Goal: Transaction & Acquisition: Purchase product/service

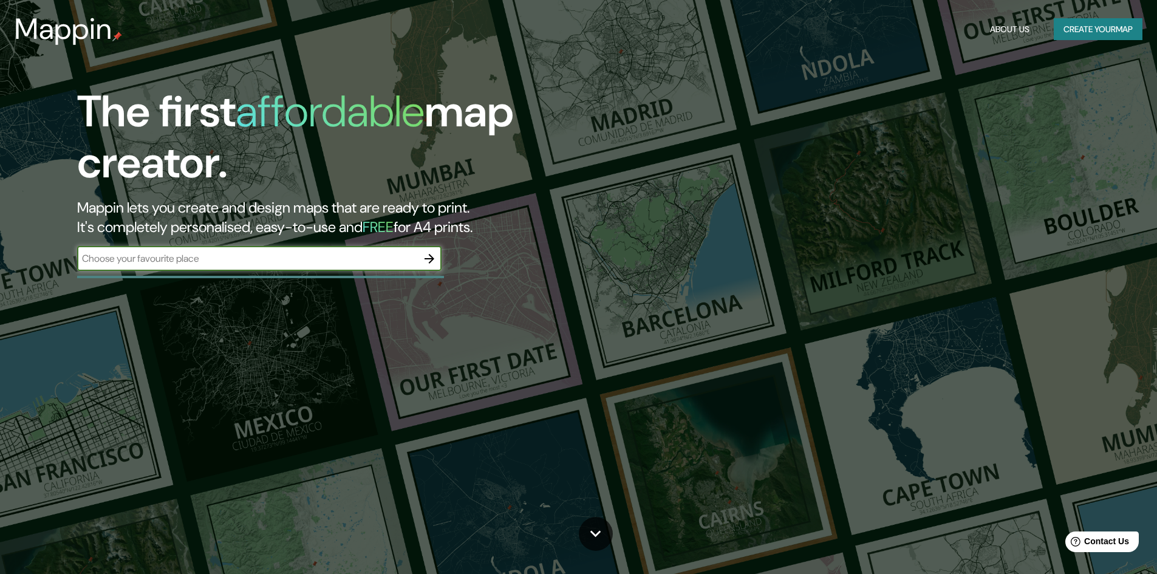
click at [377, 250] on div "​" at bounding box center [259, 259] width 364 height 24
type input "C"
click at [390, 259] on input "[GEOGRAPHIC_DATA]" at bounding box center [247, 258] width 340 height 14
type input "C"
type input "P"
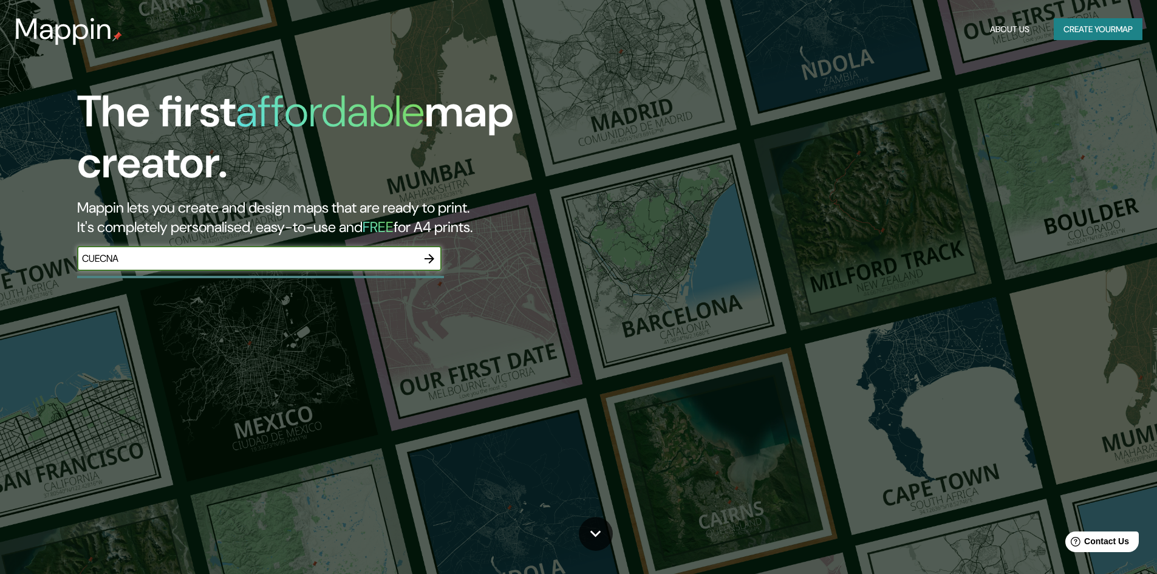
type input "CUECNA"
click at [430, 259] on icon "button" at bounding box center [430, 259] width 10 height 10
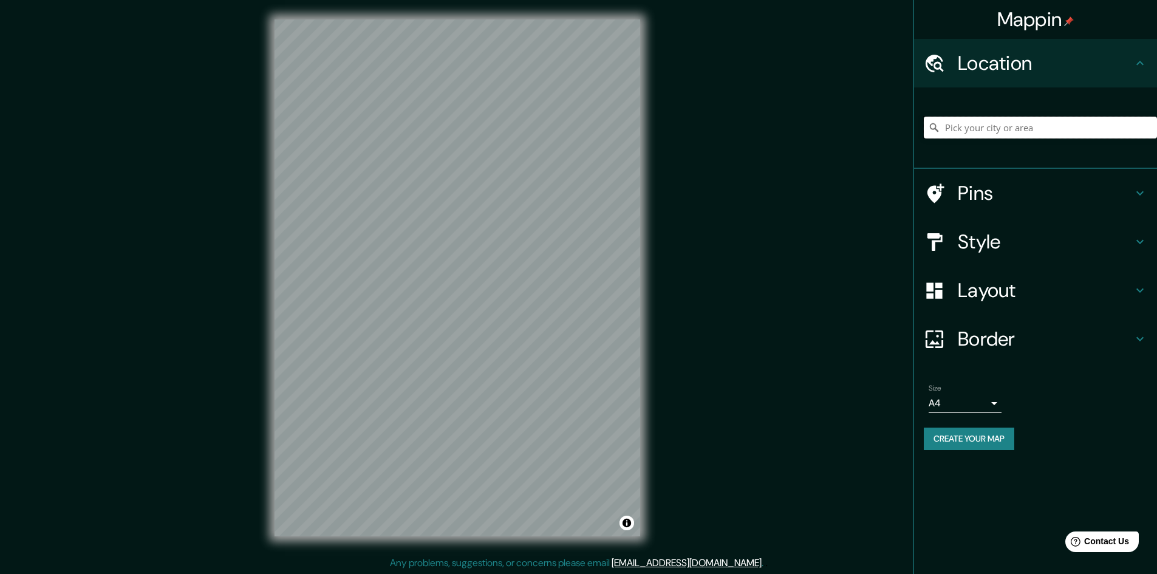
click at [980, 132] on input "Pick your city or area" at bounding box center [1040, 128] width 233 height 22
click at [1083, 133] on input "[GEOGRAPHIC_DATA], [GEOGRAPHIC_DATA], [GEOGRAPHIC_DATA]" at bounding box center [1040, 128] width 233 height 22
drag, startPoint x: 1083, startPoint y: 133, endPoint x: 780, endPoint y: 149, distance: 303.5
click at [787, 148] on div "Mappin Location [GEOGRAPHIC_DATA], [GEOGRAPHIC_DATA], [GEOGRAPHIC_DATA] Pins St…" at bounding box center [578, 287] width 1157 height 575
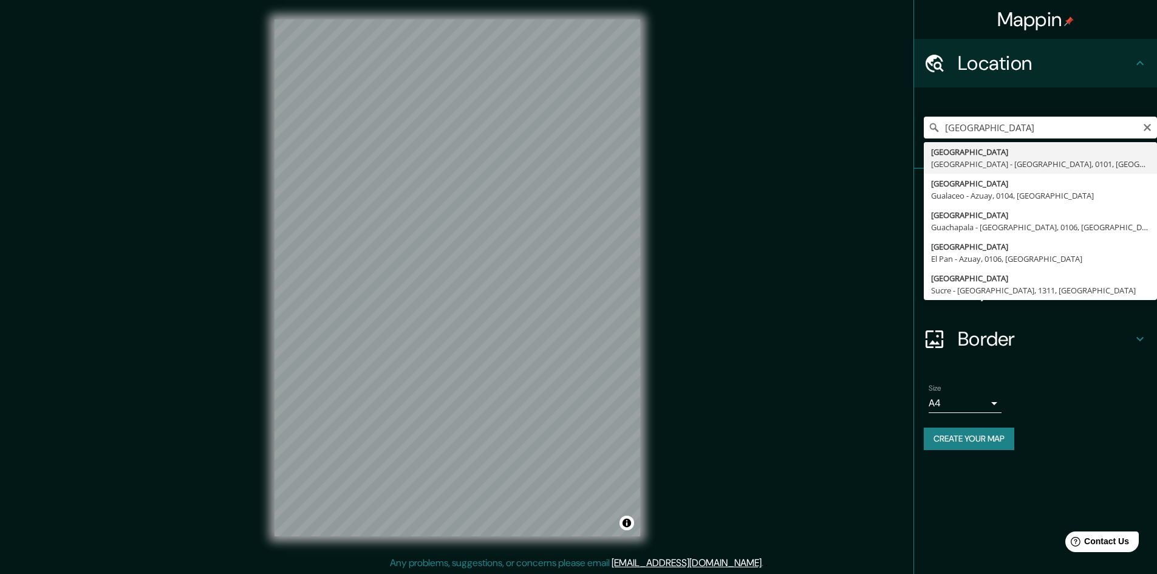
type input "[STREET_ADDRESS]"
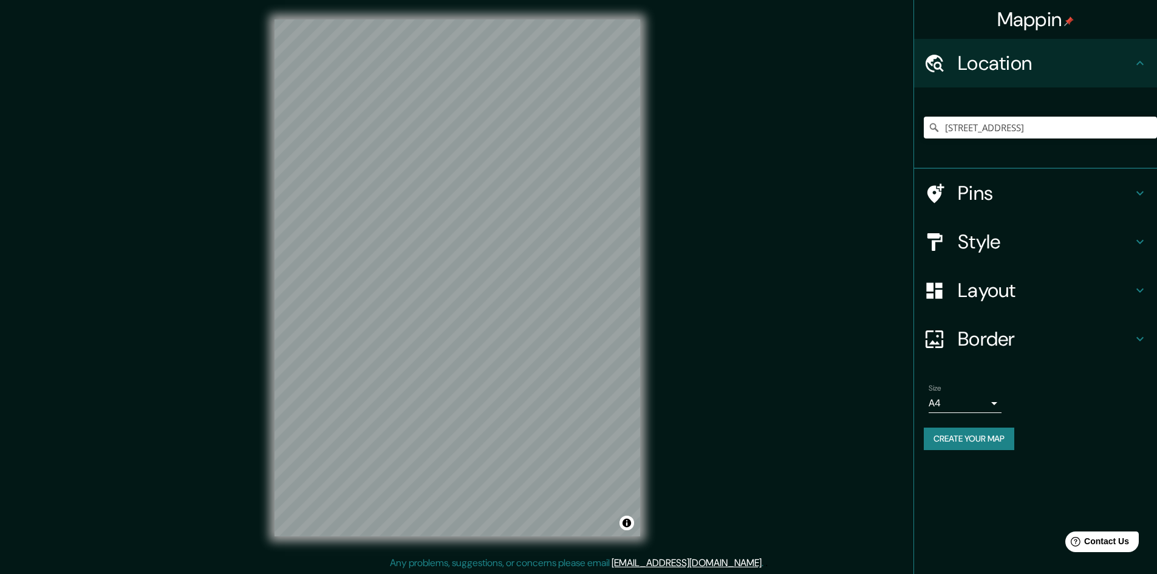
click at [1110, 239] on h4 "Style" at bounding box center [1045, 242] width 175 height 24
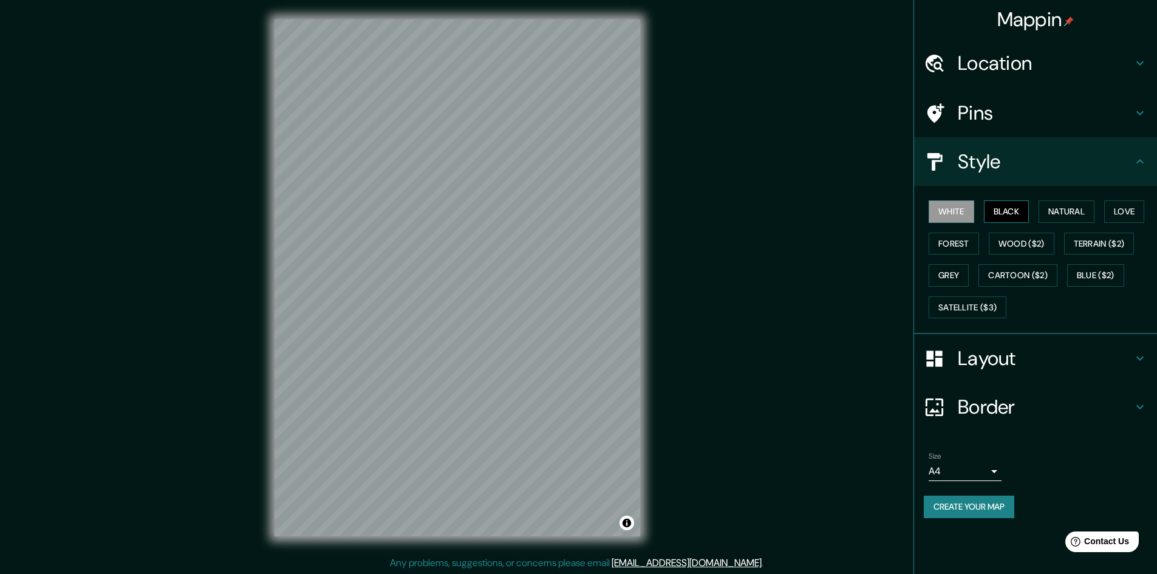
click at [1001, 216] on button "Black" at bounding box center [1007, 211] width 46 height 22
click at [1076, 214] on button "Natural" at bounding box center [1067, 211] width 56 height 22
click at [1084, 213] on button "Natural" at bounding box center [1067, 211] width 56 height 22
click at [1112, 211] on button "Love" at bounding box center [1124, 211] width 40 height 22
click at [961, 239] on button "Forest" at bounding box center [954, 244] width 50 height 22
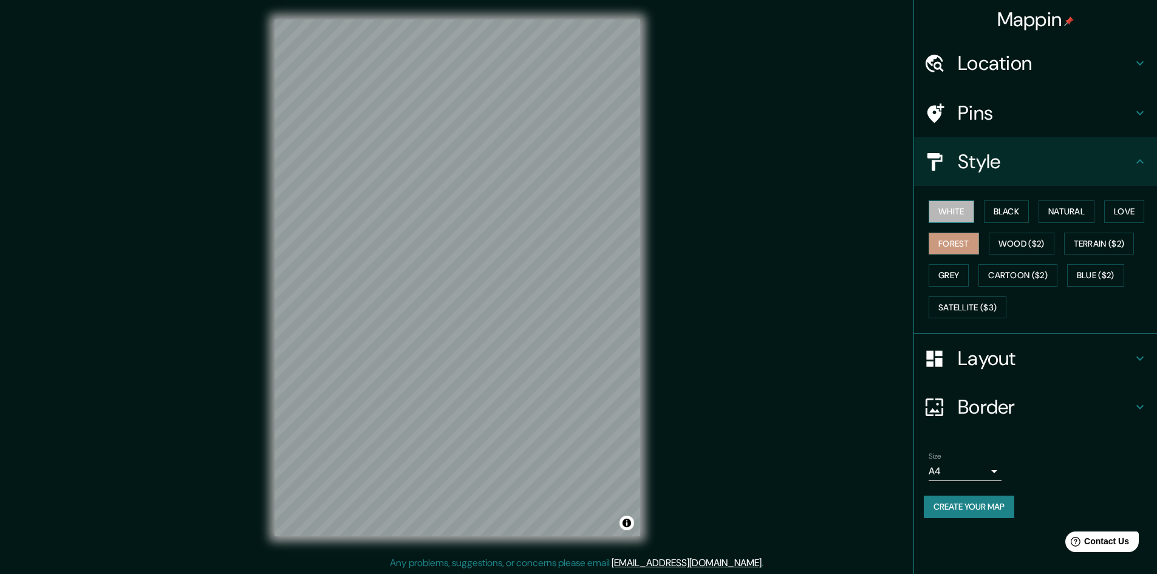
click at [962, 209] on button "White" at bounding box center [952, 211] width 46 height 22
click at [1000, 357] on h4 "Layout" at bounding box center [1045, 358] width 175 height 24
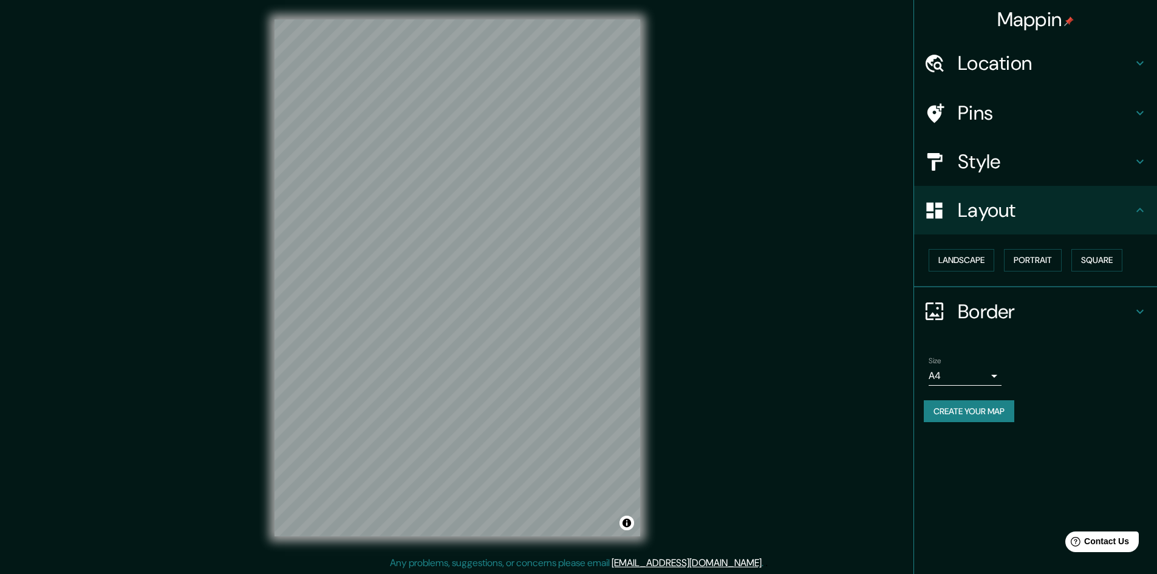
click at [996, 311] on h4 "Border" at bounding box center [1045, 311] width 175 height 24
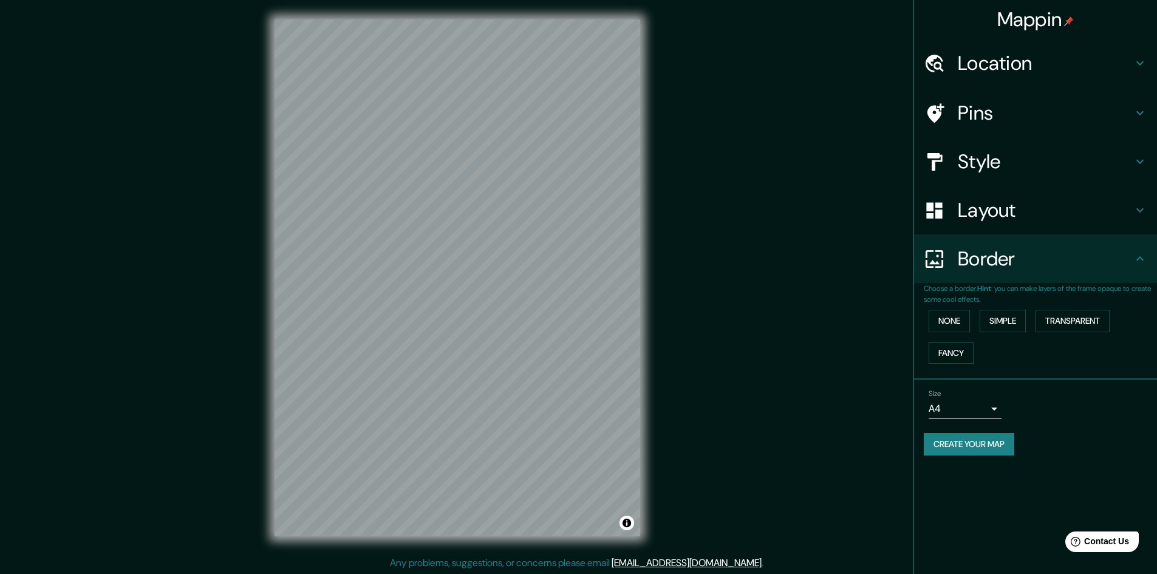
click at [994, 270] on h4 "Border" at bounding box center [1045, 259] width 175 height 24
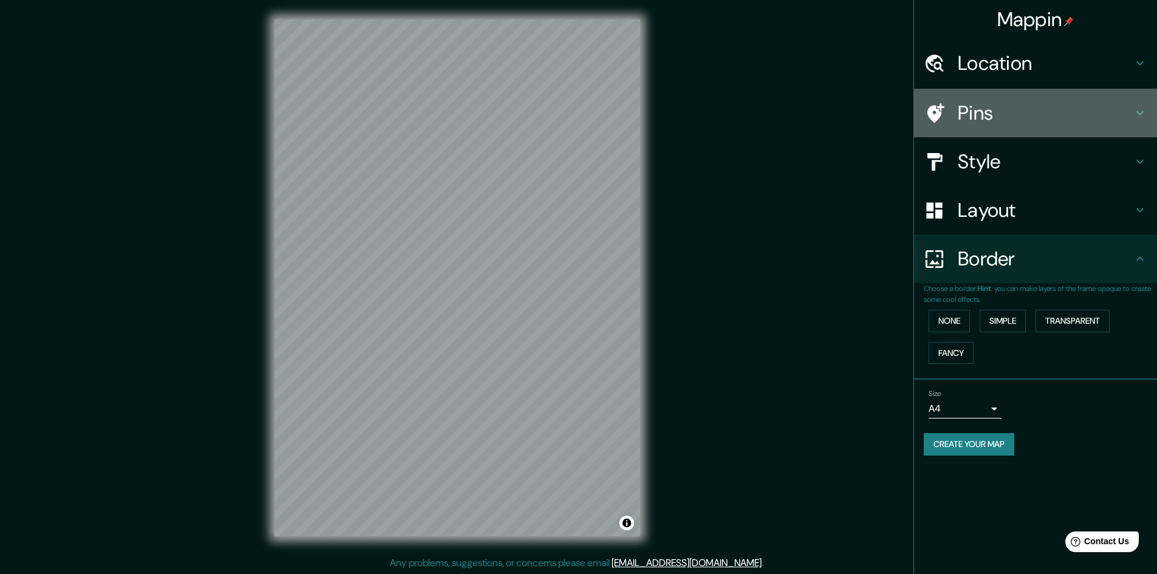
click at [1000, 111] on h4 "Pins" at bounding box center [1045, 113] width 175 height 24
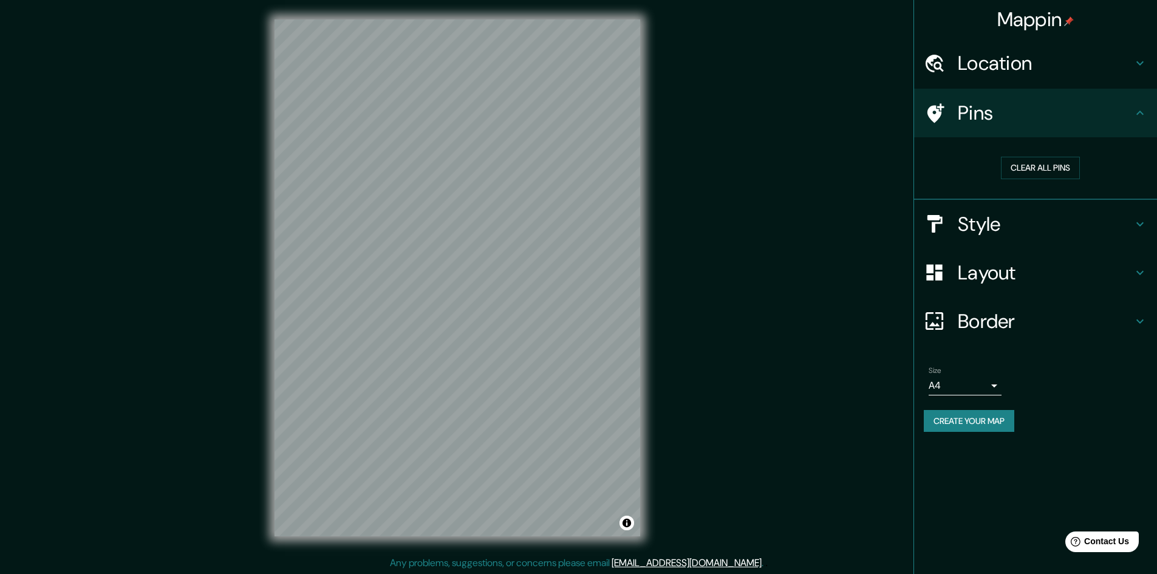
click at [985, 217] on h4 "Style" at bounding box center [1045, 224] width 175 height 24
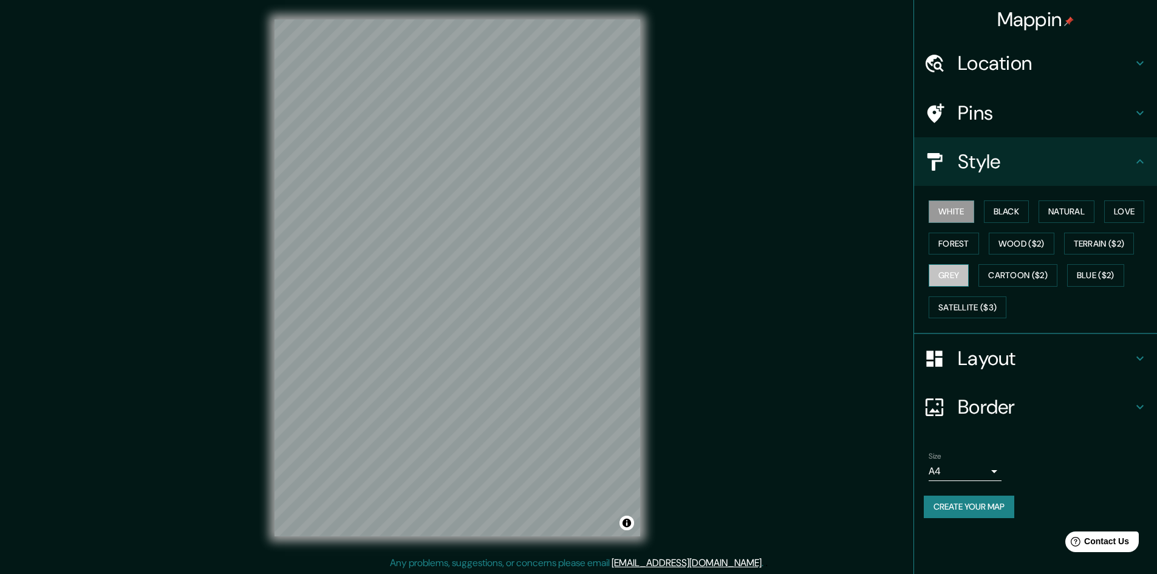
click at [955, 276] on button "Grey" at bounding box center [949, 275] width 40 height 22
click at [971, 213] on button "White" at bounding box center [952, 211] width 46 height 22
click at [679, 325] on div "Mappin Location [STREET_ADDRESS], [GEOGRAPHIC_DATA] Pins Style White Black Natu…" at bounding box center [578, 287] width 1157 height 575
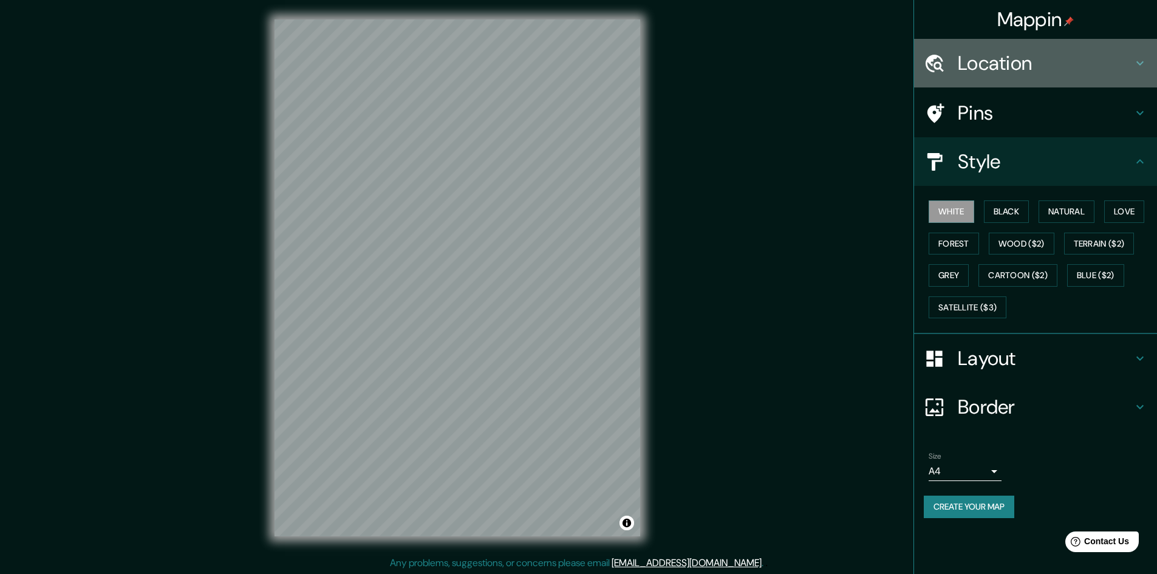
click at [998, 65] on h4 "Location" at bounding box center [1045, 63] width 175 height 24
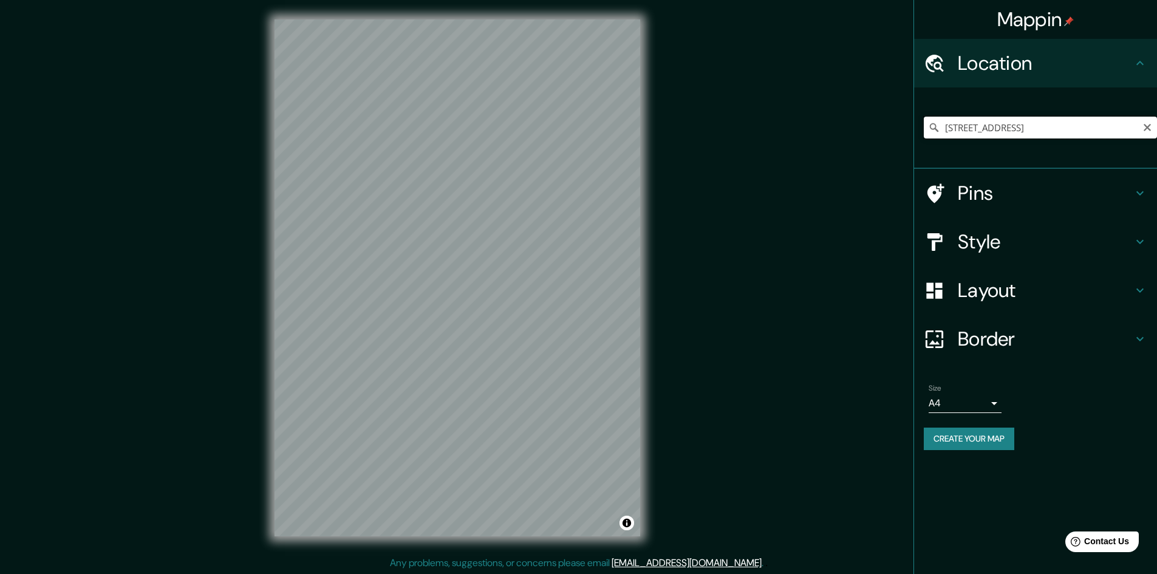
click at [1131, 129] on input "[STREET_ADDRESS]" at bounding box center [1040, 128] width 233 height 22
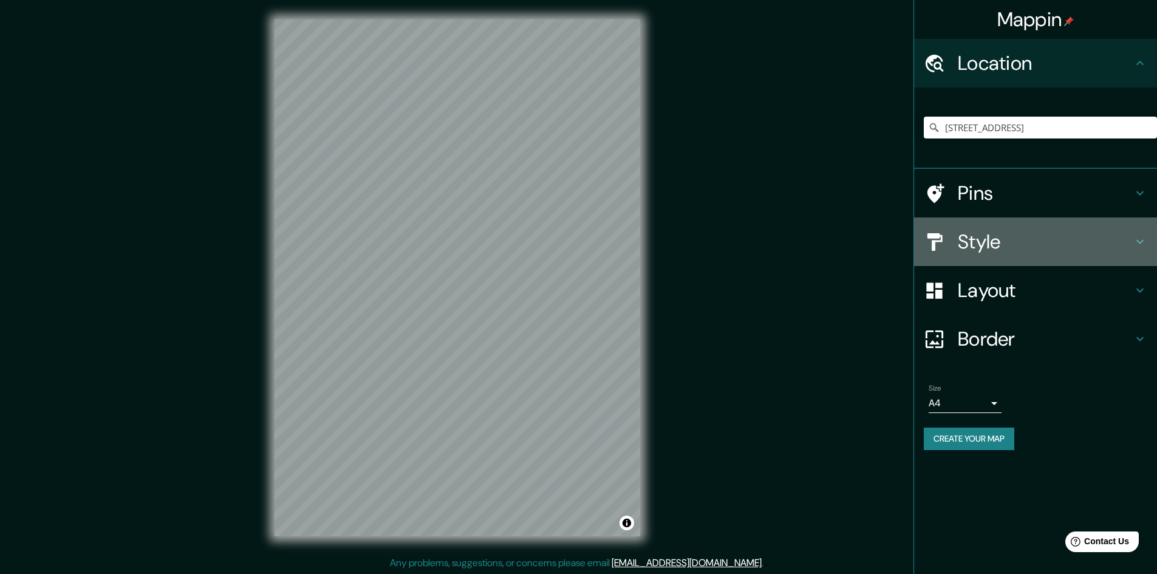
click at [1005, 247] on h4 "Style" at bounding box center [1045, 242] width 175 height 24
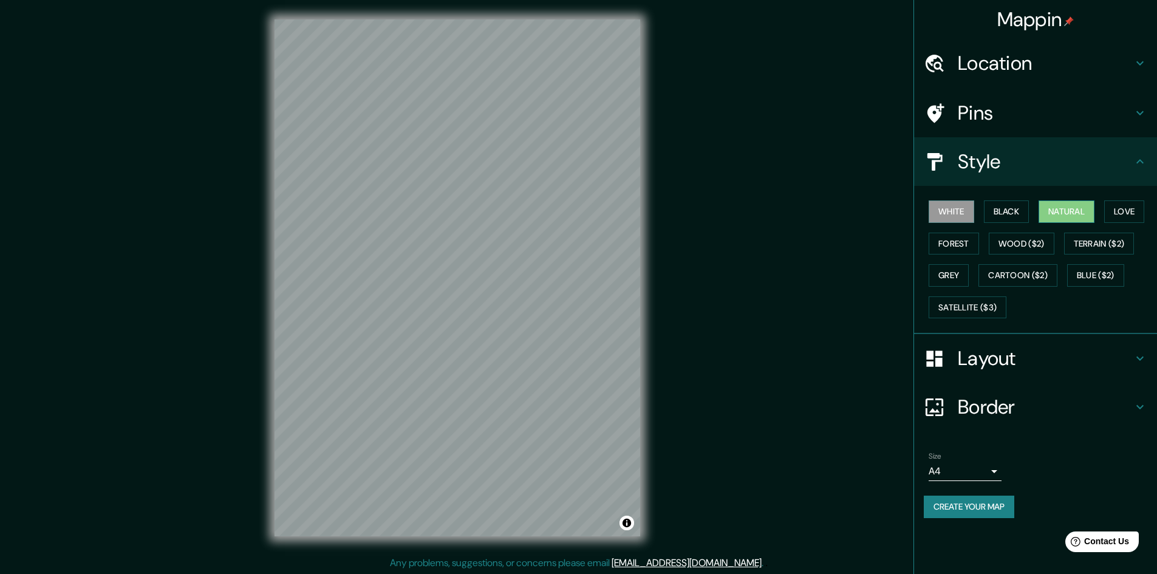
click at [1079, 213] on button "Natural" at bounding box center [1067, 211] width 56 height 22
click at [965, 216] on button "White" at bounding box center [952, 211] width 46 height 22
click at [1038, 403] on h4 "Border" at bounding box center [1045, 407] width 175 height 24
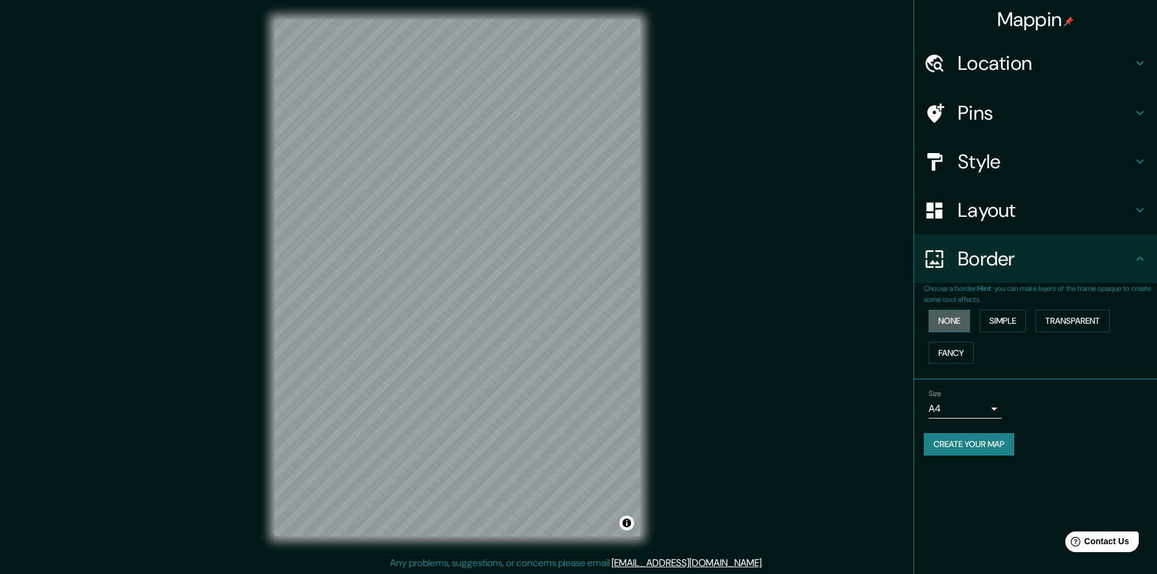
click at [970, 317] on button "None" at bounding box center [949, 321] width 41 height 22
click at [1005, 317] on button "Simple" at bounding box center [1003, 321] width 46 height 22
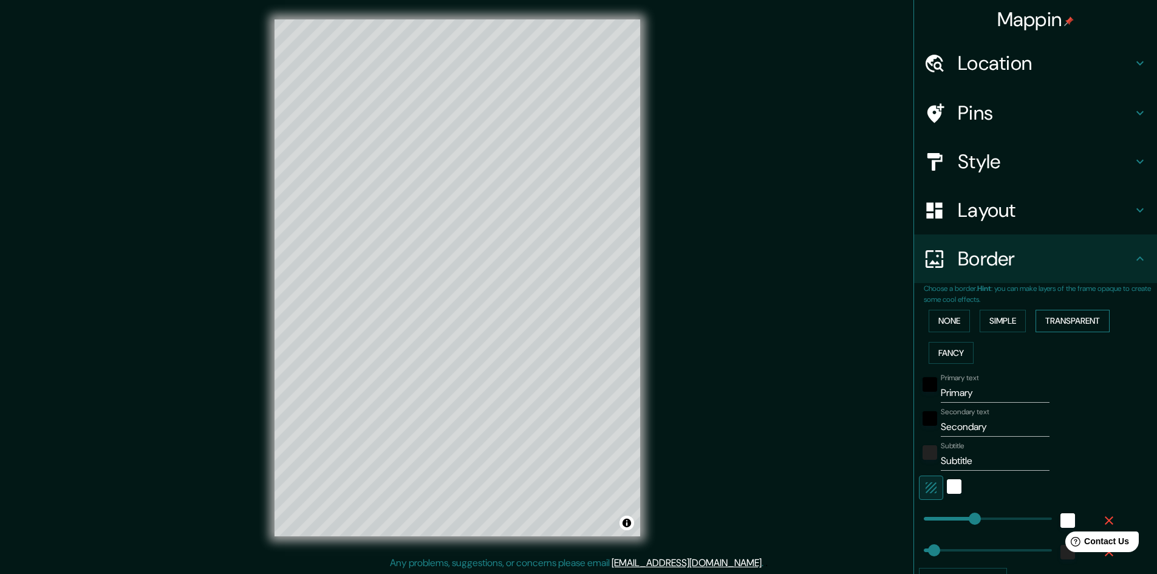
click at [1079, 320] on button "Transparent" at bounding box center [1073, 321] width 74 height 22
click at [955, 321] on button "None" at bounding box center [949, 321] width 41 height 22
